Goal: Task Accomplishment & Management: Manage account settings

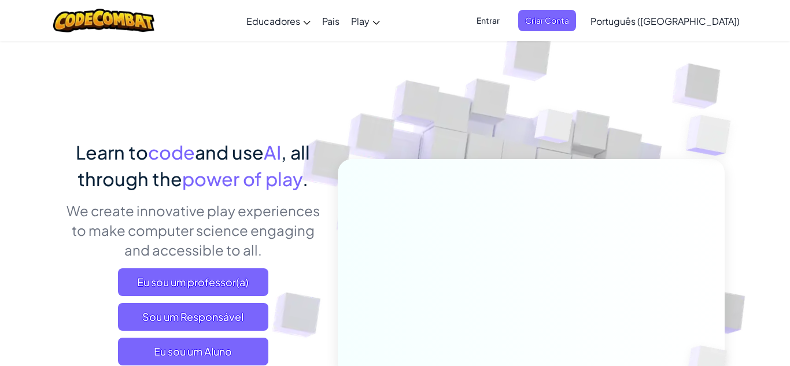
click at [507, 17] on span "Entrar" at bounding box center [488, 20] width 37 height 21
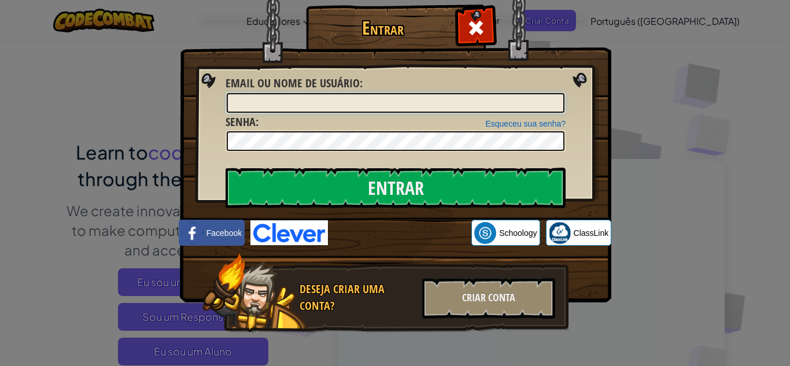
click at [402, 105] on input "Email ou nome de usuário :" at bounding box center [396, 103] width 338 height 20
type input "gabi_limaa"
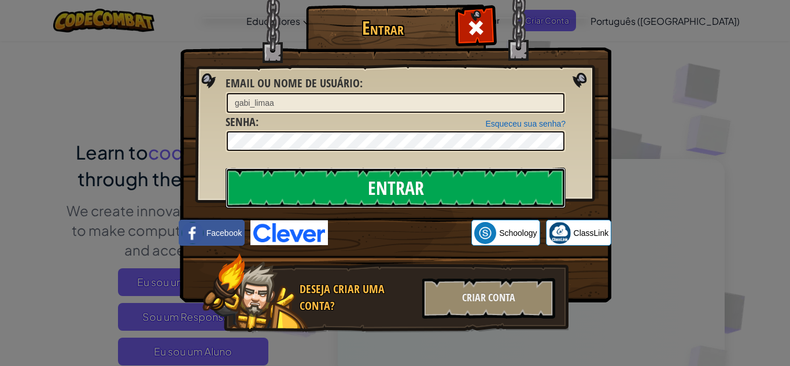
click at [354, 180] on input "Entrar" at bounding box center [396, 188] width 340 height 40
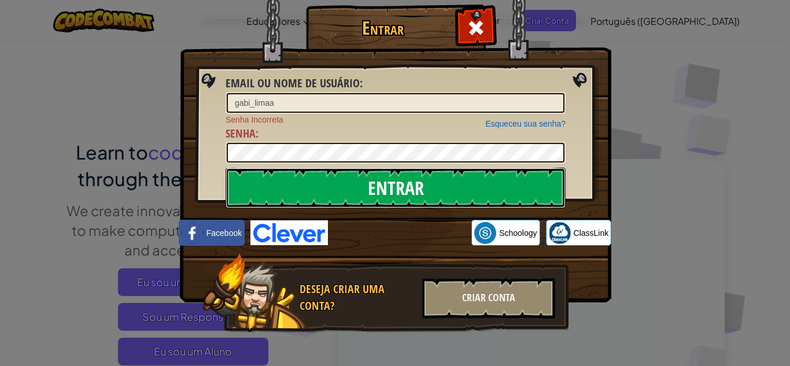
click at [354, 180] on input "Entrar" at bounding box center [396, 188] width 340 height 40
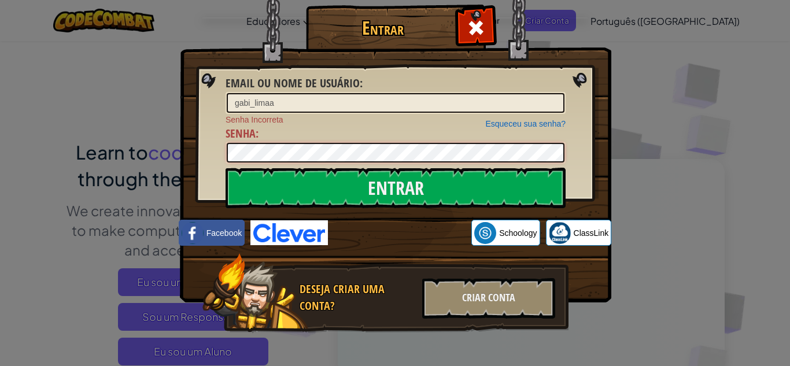
click at [209, 159] on div "Entrar Email ou nome de usuário : [PERSON_NAME] sua senha? Senha Incorreta Senh…" at bounding box center [394, 185] width 385 height 337
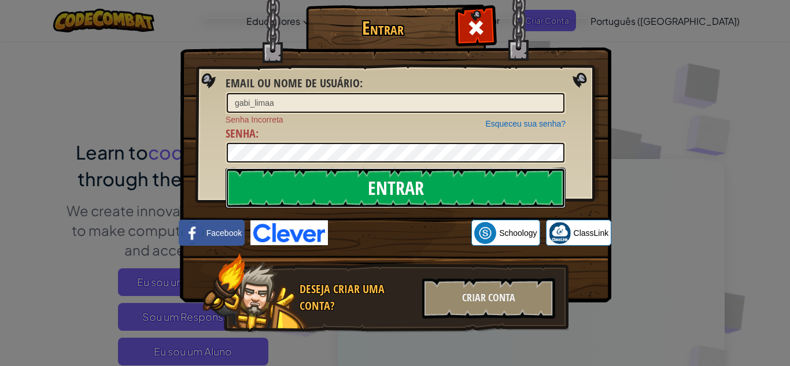
click at [274, 195] on input "Entrar" at bounding box center [396, 188] width 340 height 40
